Goal: Task Accomplishment & Management: Manage account settings

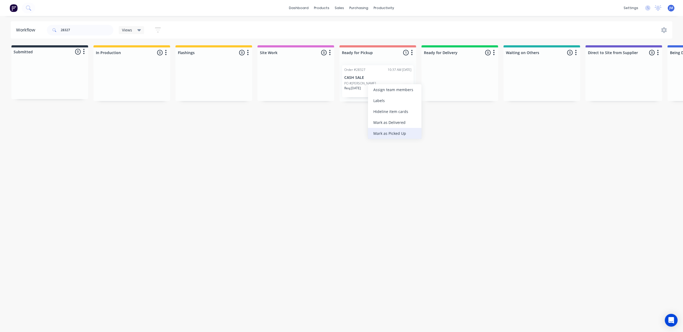
drag, startPoint x: 393, startPoint y: 128, endPoint x: 236, endPoint y: 90, distance: 160.9
click at [392, 128] on div "Mark as Picked Up" at bounding box center [394, 133] width 53 height 11
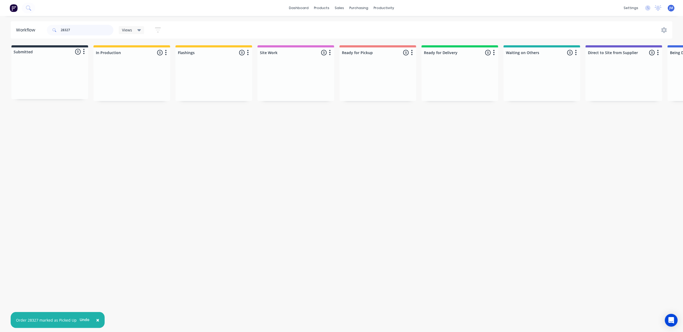
click at [76, 28] on input "28327" at bounding box center [87, 30] width 53 height 11
type input "2"
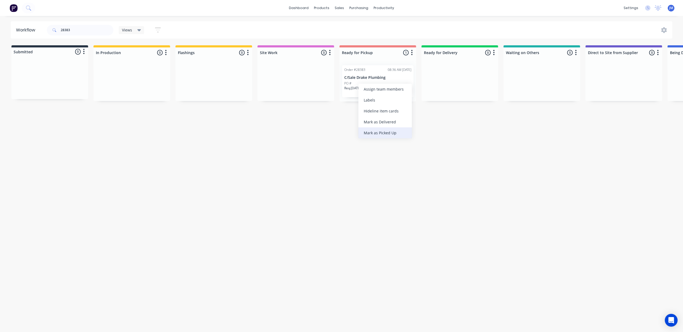
click at [391, 132] on div "Mark as Picked Up" at bounding box center [384, 132] width 53 height 11
click at [79, 27] on input "28383" at bounding box center [87, 30] width 53 height 11
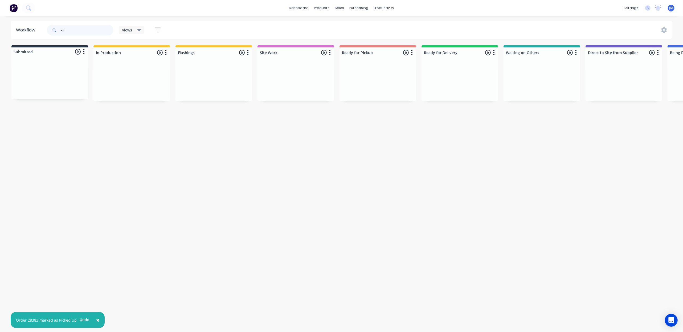
type input "2"
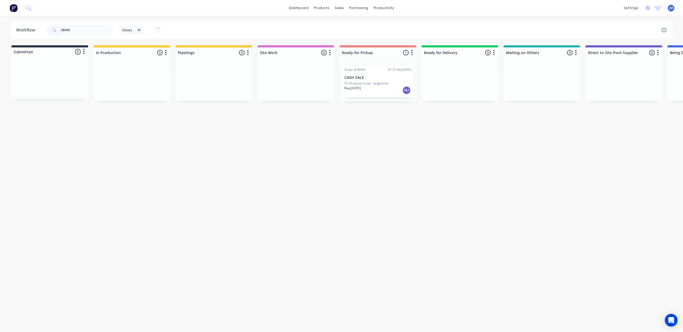
drag, startPoint x: 381, startPoint y: 88, endPoint x: 385, endPoint y: 87, distance: 4.9
drag, startPoint x: 386, startPoint y: 87, endPoint x: 390, endPoint y: 89, distance: 4.4
click at [420, 138] on div "Mark as Picked Up" at bounding box center [416, 139] width 53 height 11
click at [76, 29] on input "28040" at bounding box center [87, 30] width 53 height 11
drag, startPoint x: 404, startPoint y: 130, endPoint x: 345, endPoint y: 112, distance: 62.0
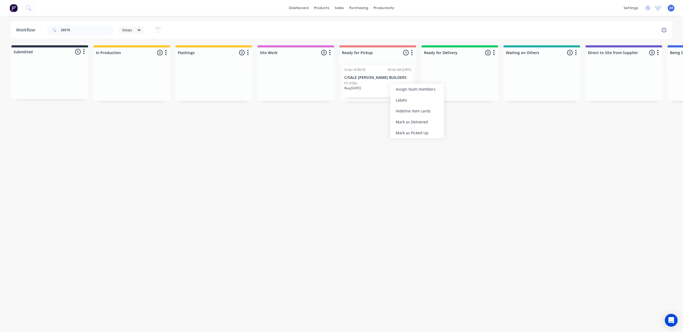
click at [404, 130] on div "Mark as Picked Up" at bounding box center [416, 132] width 53 height 11
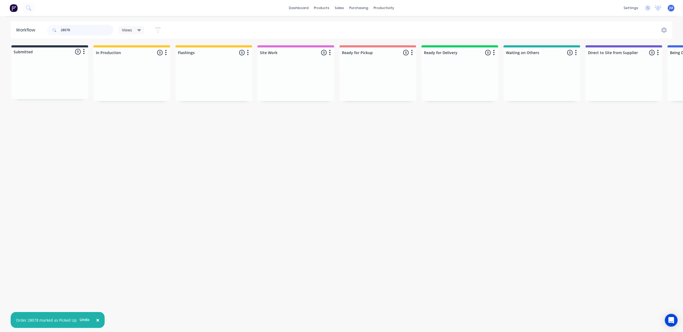
drag, startPoint x: 82, startPoint y: 30, endPoint x: 70, endPoint y: 28, distance: 12.0
click at [81, 30] on input "28078" at bounding box center [87, 30] width 53 height 11
type input "2"
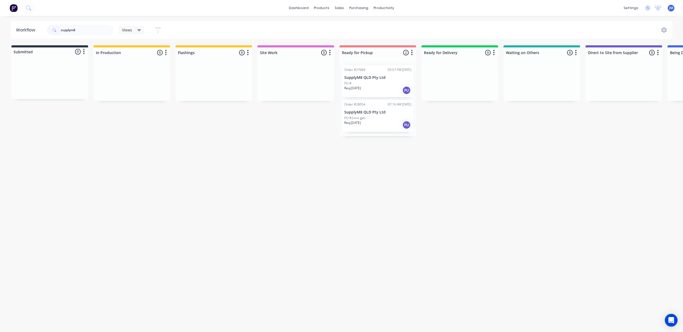
click at [377, 92] on div "Req. [DATE] PU" at bounding box center [377, 90] width 67 height 9
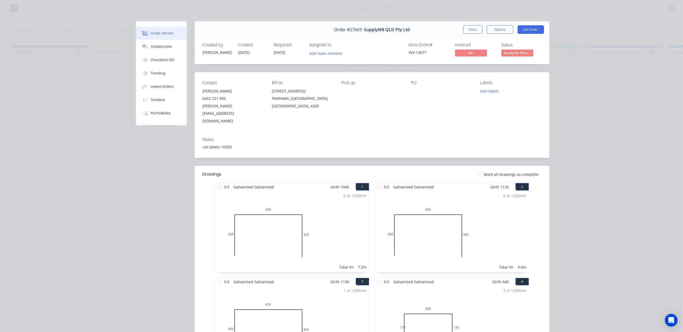
drag, startPoint x: 474, startPoint y: 27, endPoint x: 424, endPoint y: 28, distance: 50.3
click at [473, 27] on button "Close" at bounding box center [472, 29] width 19 height 9
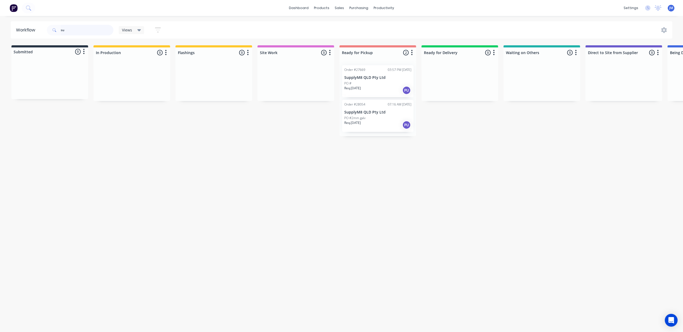
type input "s"
click at [546, 122] on div "Mark as Picked Up" at bounding box center [553, 121] width 53 height 11
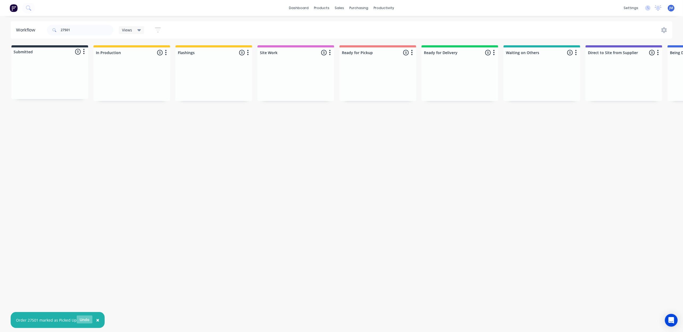
drag, startPoint x: 82, startPoint y: 317, endPoint x: 172, endPoint y: 243, distance: 117.2
click at [82, 317] on button "Undo" at bounding box center [85, 319] width 16 height 8
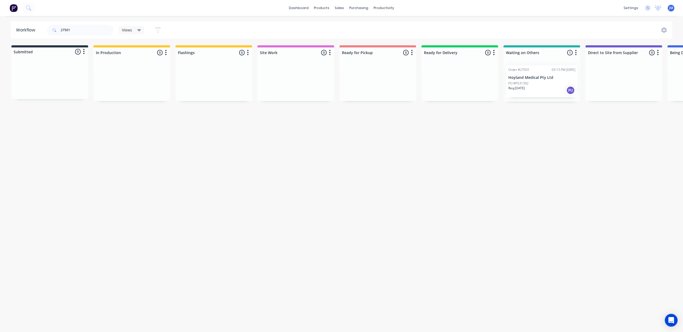
scroll to position [0, 2]
drag, startPoint x: 515, startPoint y: 81, endPoint x: 353, endPoint y: 78, distance: 162.9
click at [354, 78] on div "Submitted 0 Status colour #273444 hex #273444 Save Cancel Summaries Total order…" at bounding box center [476, 73] width 965 height 56
click at [80, 32] on input "27501" at bounding box center [87, 30] width 53 height 11
type input "2"
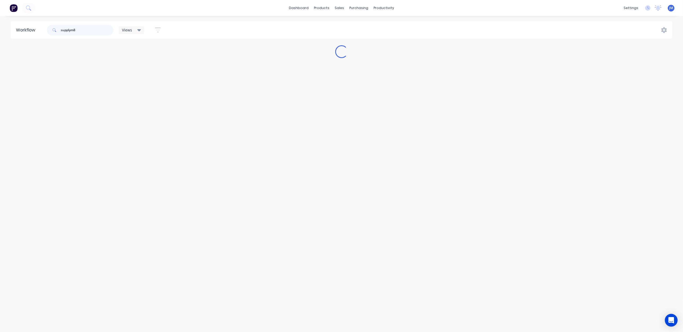
scroll to position [0, 0]
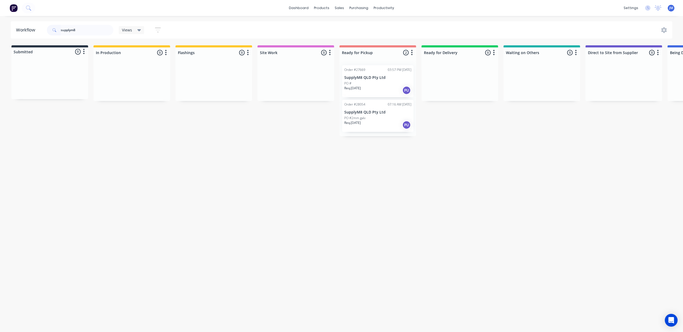
click at [377, 100] on div "Order #28054 07:16 AM [DATE] SupplyM8 QLD Pty Ltd PO #2mm galv Req. [DATE] PU" at bounding box center [377, 116] width 71 height 32
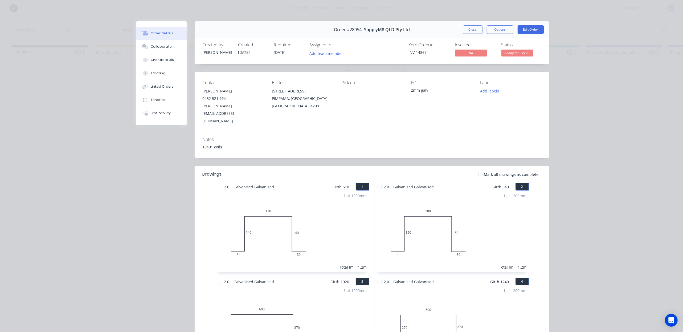
click at [468, 31] on button "Close" at bounding box center [472, 29] width 19 height 9
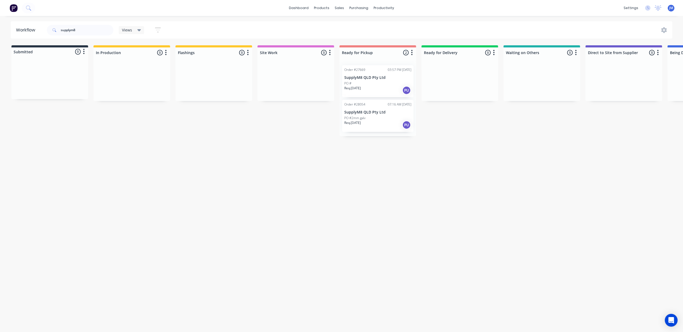
click at [392, 82] on div "PO #" at bounding box center [377, 83] width 67 height 5
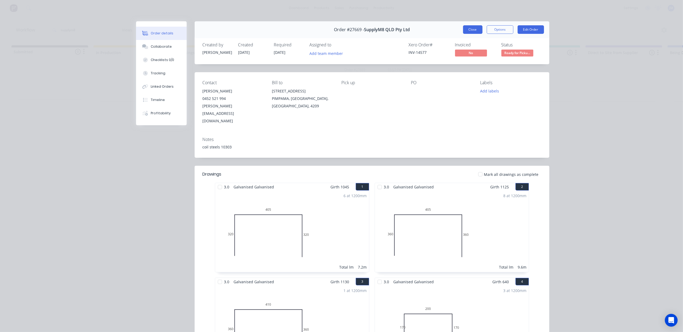
click at [465, 30] on button "Close" at bounding box center [472, 29] width 19 height 9
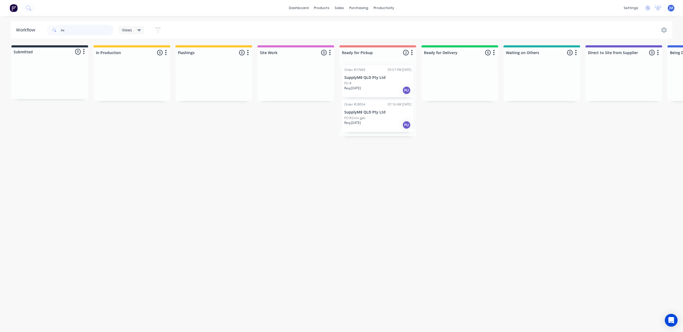
type input "s"
drag, startPoint x: 36, startPoint y: 85, endPoint x: 208, endPoint y: 82, distance: 171.1
click at [208, 82] on div "Submitted 1 Status colour #273444 hex #273444 Save Cancel Summaries Total order…" at bounding box center [478, 73] width 965 height 56
drag, startPoint x: 49, startPoint y: 80, endPoint x: 208, endPoint y: 78, distance: 158.9
click at [206, 79] on div "Submitted 1 Status colour #273444 hex #273444 Save Cancel Summaries Total order…" at bounding box center [478, 75] width 965 height 60
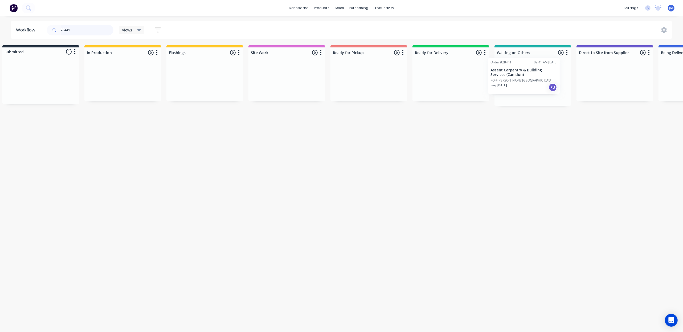
scroll to position [0, 11]
drag, startPoint x: 42, startPoint y: 74, endPoint x: 510, endPoint y: 66, distance: 468.4
click at [513, 68] on div "Submitted 1 Status colour #273444 hex #273444 Save Cancel Summaries Total order…" at bounding box center [467, 75] width 965 height 60
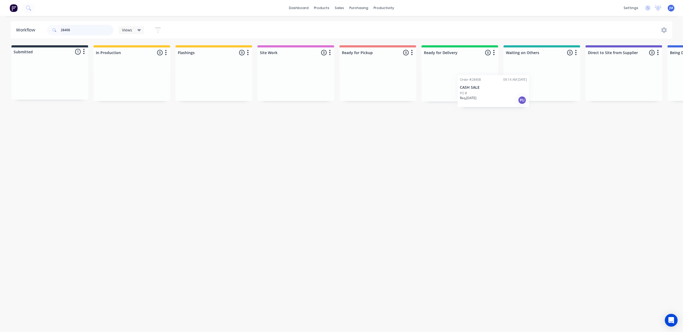
drag, startPoint x: 123, startPoint y: 90, endPoint x: 515, endPoint y: 72, distance: 392.9
click at [509, 77] on div "Submitted 1 Status colour #273444 hex #273444 Save Cancel Summaries Total order…" at bounding box center [478, 73] width 965 height 56
drag, startPoint x: 44, startPoint y: 80, endPoint x: 521, endPoint y: 78, distance: 477.1
click at [516, 82] on div "Submitted 1 Status colour #273444 hex #273444 Save Cancel Summaries Total order…" at bounding box center [475, 73] width 965 height 56
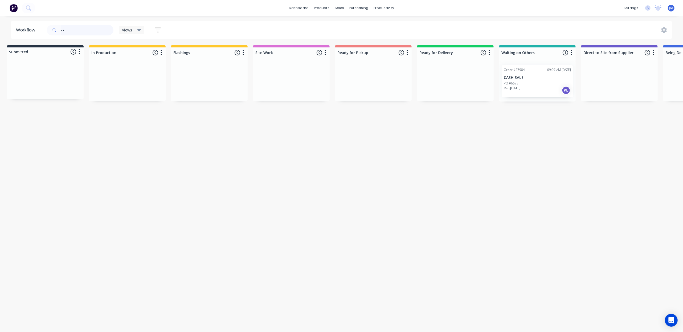
type input "2"
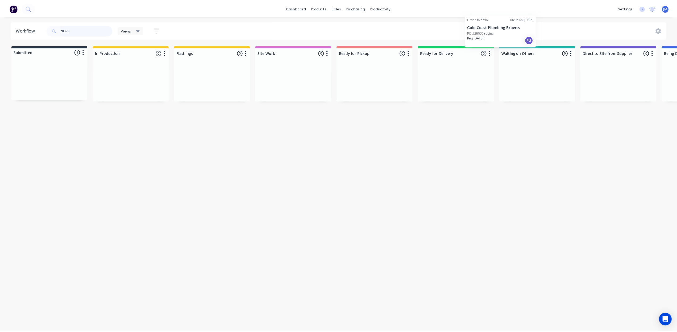
scroll to position [0, 3]
drag, startPoint x: 46, startPoint y: 76, endPoint x: 526, endPoint y: 62, distance: 480.2
click at [525, 62] on div "Submitted 1 Status colour #273444 hex #273444 Save Cancel Summaries Total order…" at bounding box center [475, 73] width 965 height 56
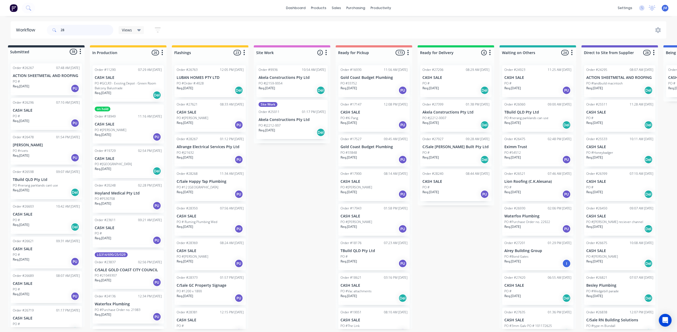
type input "2"
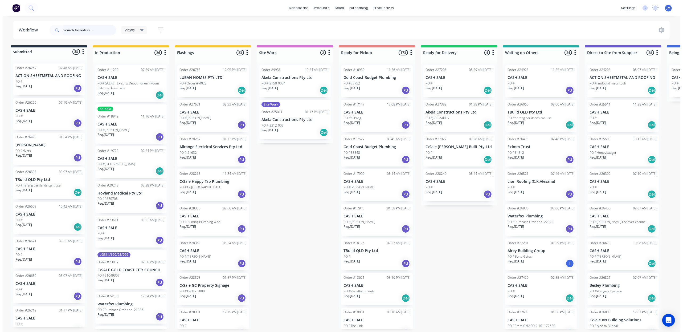
scroll to position [0, 0]
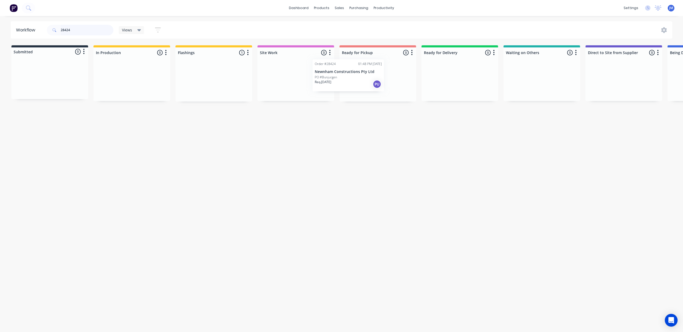
drag, startPoint x: 209, startPoint y: 81, endPoint x: 336, endPoint y: 67, distance: 127.9
click at [335, 73] on div "Submitted 0 Status colour #273444 hex #273444 Save Cancel Summaries Total order…" at bounding box center [478, 73] width 965 height 56
drag, startPoint x: 152, startPoint y: 89, endPoint x: 387, endPoint y: 79, distance: 235.2
click at [385, 80] on div "Submitted 0 Status colour #273444 hex #273444 Save Cancel Summaries Total order…" at bounding box center [478, 73] width 965 height 56
type input "2"
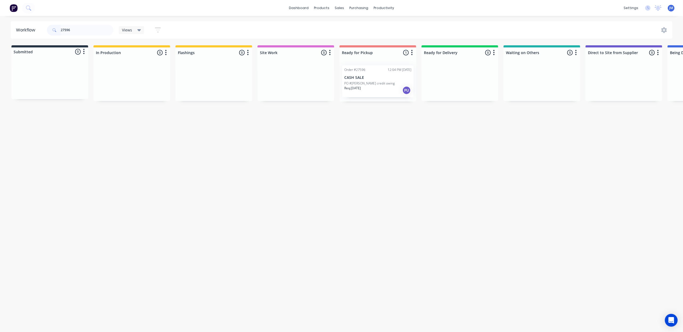
click at [358, 79] on p "CASH SALE" at bounding box center [377, 77] width 67 height 5
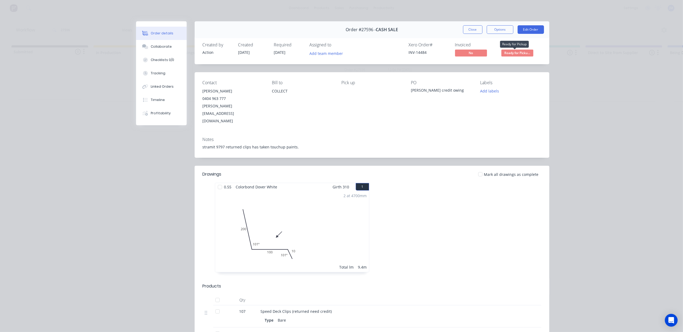
click at [520, 52] on span "Ready for Picku..." at bounding box center [517, 52] width 32 height 7
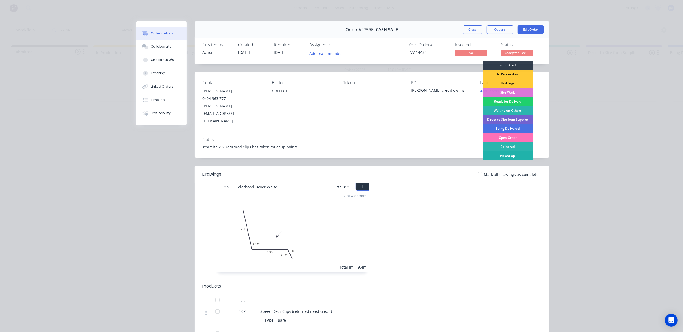
click at [492, 156] on div "Picked Up" at bounding box center [507, 155] width 50 height 9
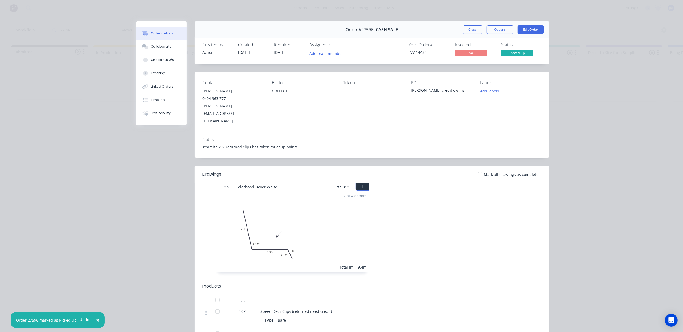
click at [473, 23] on div "Order #27596 - CASH SALE Close Options Edit Order" at bounding box center [372, 29] width 354 height 17
click at [471, 27] on button "Close" at bounding box center [472, 29] width 19 height 9
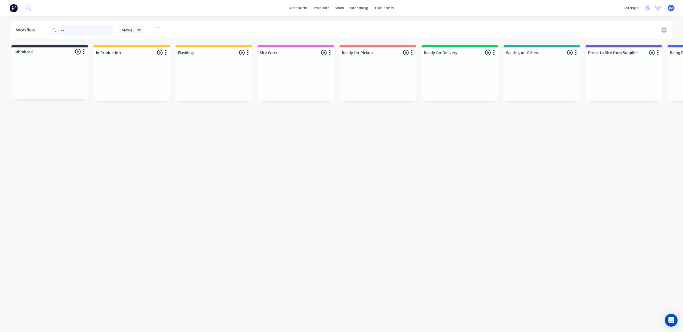
type input "2"
drag, startPoint x: 188, startPoint y: 79, endPoint x: 343, endPoint y: 73, distance: 155.0
click at [343, 73] on div "Submitted 0 Status colour #273444 hex #273444 Save Cancel Summaries Total order…" at bounding box center [478, 73] width 965 height 56
drag, startPoint x: 216, startPoint y: 77, endPoint x: 341, endPoint y: 70, distance: 125.5
click at [341, 70] on div "Submitted 0 Status colour #273444 hex #273444 Save Cancel Summaries Total order…" at bounding box center [478, 73] width 965 height 56
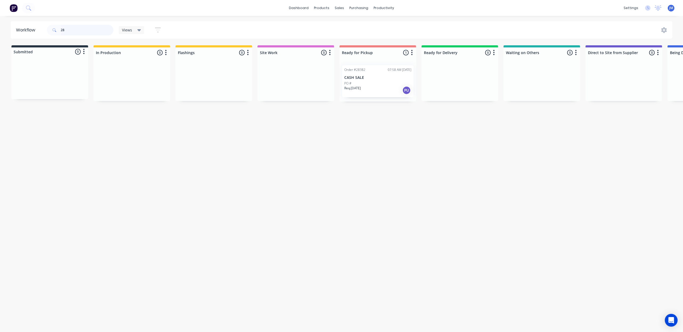
type input "2"
type input "28192"
click at [394, 126] on div "Mark as Picked Up" at bounding box center [387, 127] width 53 height 11
